Goal: Obtain resource: Obtain resource

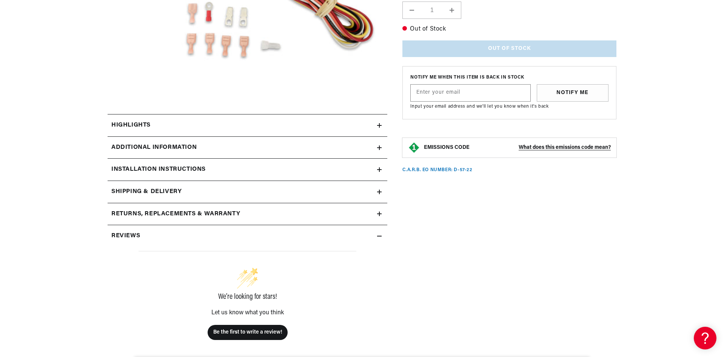
click at [378, 123] on icon at bounding box center [379, 125] width 5 height 5
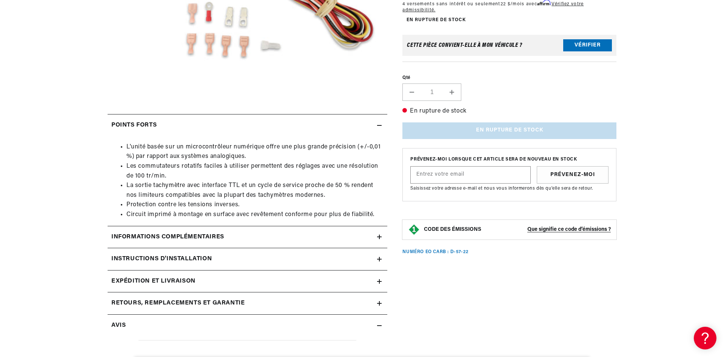
scroll to position [0, 377]
click at [378, 236] on icon at bounding box center [379, 237] width 5 height 5
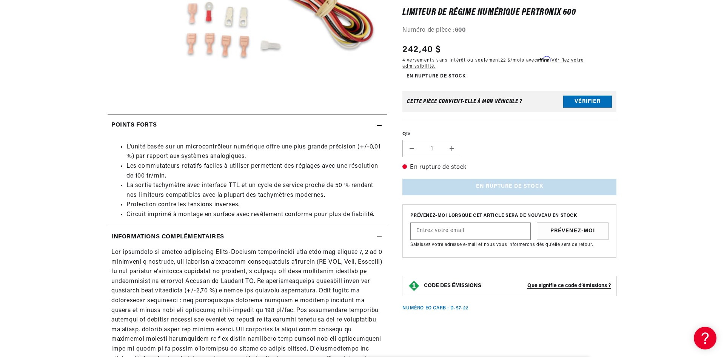
click at [377, 127] on icon at bounding box center [379, 125] width 5 height 5
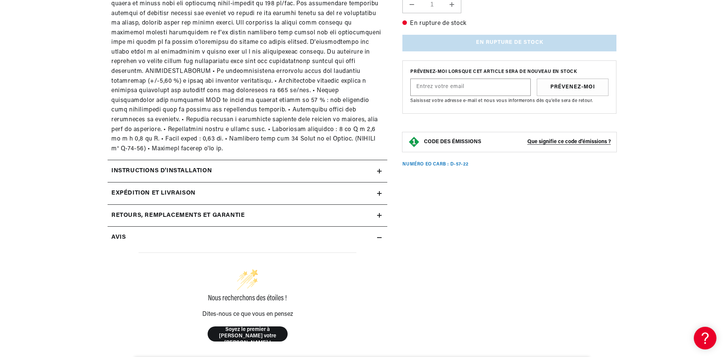
scroll to position [479, 0]
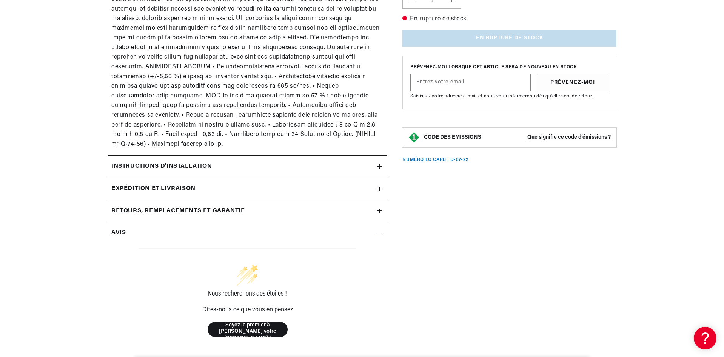
click at [379, 161] on summary "Instructions d'installation" at bounding box center [248, 167] width 280 height 22
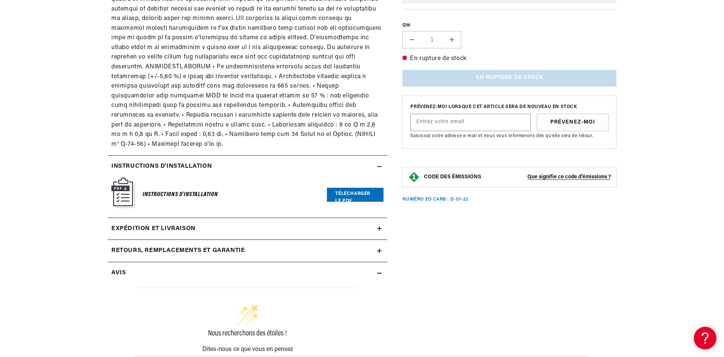
scroll to position [0, 0]
click at [358, 191] on font "Télécharger le PDF" at bounding box center [352, 197] width 35 height 12
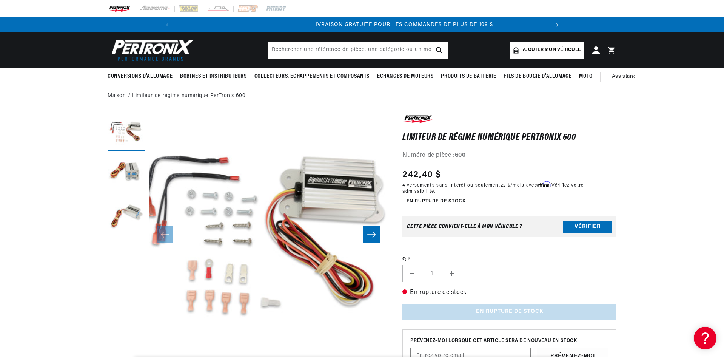
scroll to position [0, 377]
click at [124, 174] on button "Charger l'image 2 dans la vue galerie" at bounding box center [127, 174] width 38 height 38
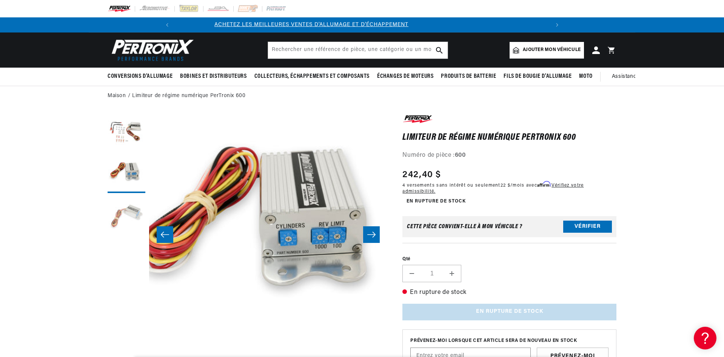
scroll to position [0, 0]
click at [128, 208] on button "Charger l'image 3 dans la vue galerie" at bounding box center [127, 216] width 38 height 38
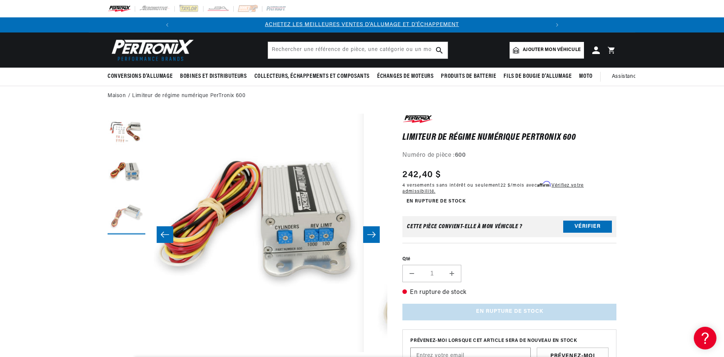
scroll to position [0, 477]
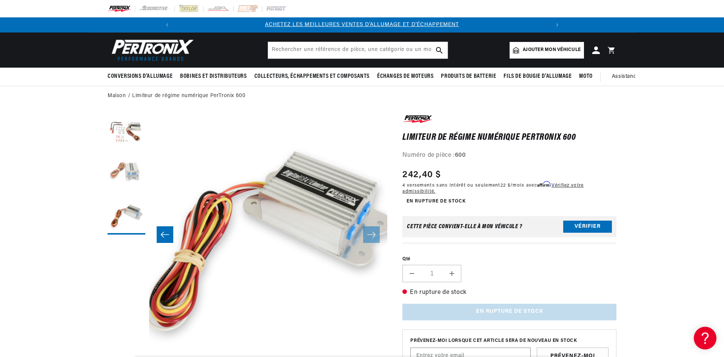
click at [130, 174] on button "Charger l'image 2 dans la vue galerie" at bounding box center [127, 174] width 38 height 38
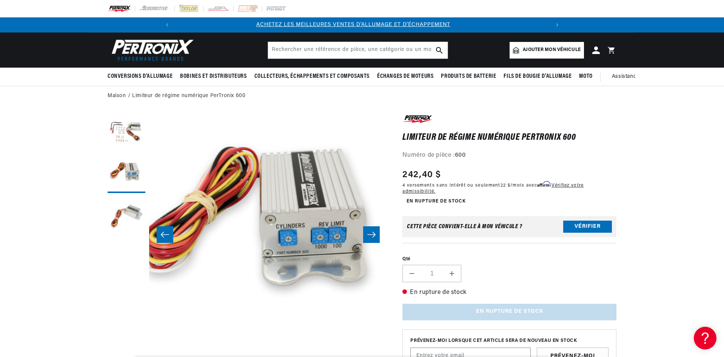
scroll to position [0, 0]
